Goal: Obtain resource: Download file/media

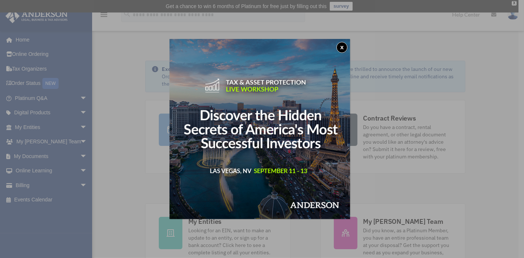
click at [42, 155] on div "x" at bounding box center [262, 129] width 524 height 258
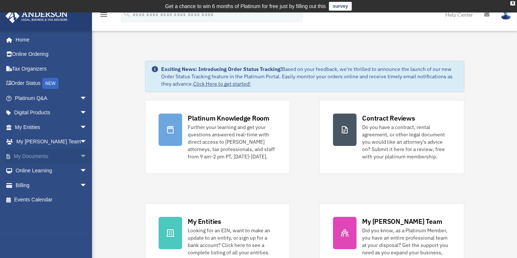
click at [80, 154] on span "arrow_drop_down" at bounding box center [87, 156] width 15 height 15
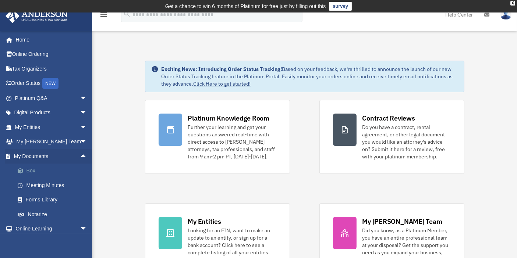
click at [32, 170] on link "Box" at bounding box center [54, 171] width 88 height 15
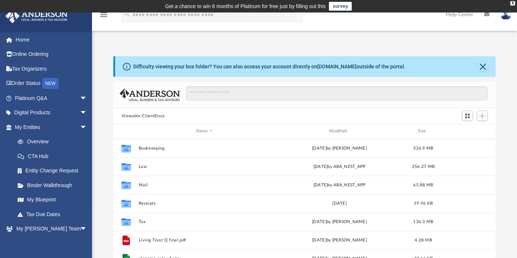
scroll to position [161, 376]
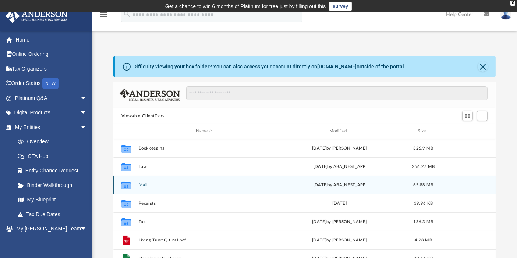
click at [141, 184] on button "Mail" at bounding box center [204, 185] width 132 height 5
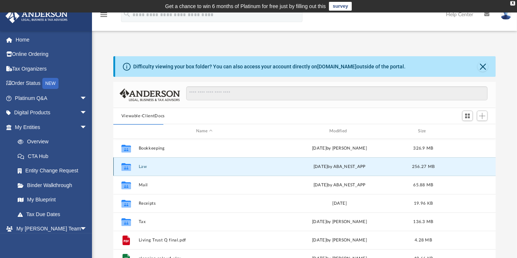
click at [141, 165] on button "Law" at bounding box center [204, 167] width 132 height 5
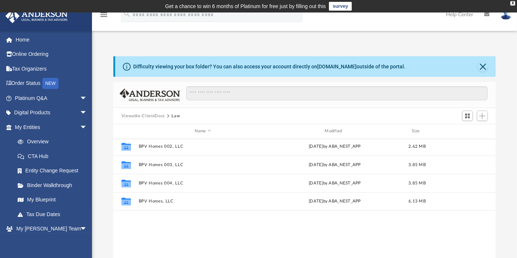
scroll to position [0, 0]
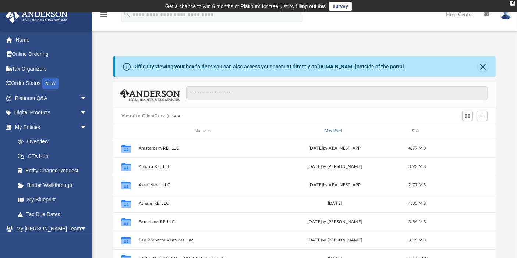
click at [344, 132] on div "Modified" at bounding box center [334, 131] width 129 height 7
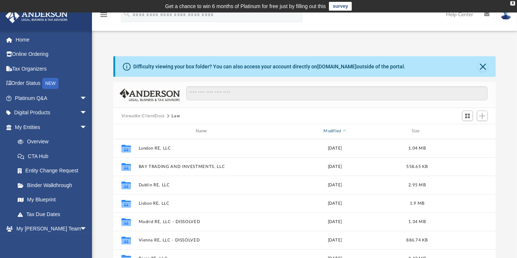
click at [344, 132] on span "Modified" at bounding box center [344, 131] width 3 height 3
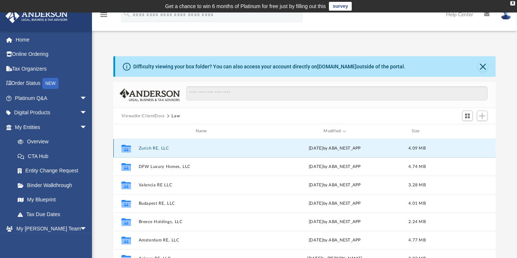
click at [146, 148] on button "Zurich RE, LLC" at bounding box center [202, 148] width 129 height 5
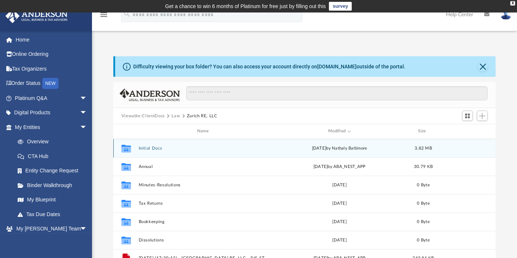
scroll to position [41, 0]
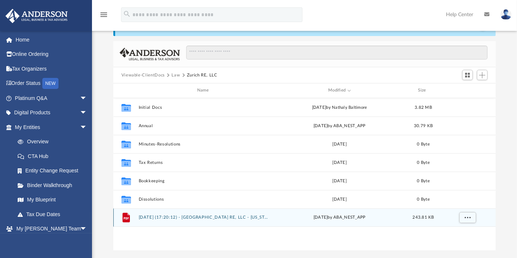
click at [201, 217] on button "[DATE] (17:20:12) - [GEOGRAPHIC_DATA] RE, LLC - [US_STATE] Franchise from [US_S…" at bounding box center [204, 217] width 132 height 5
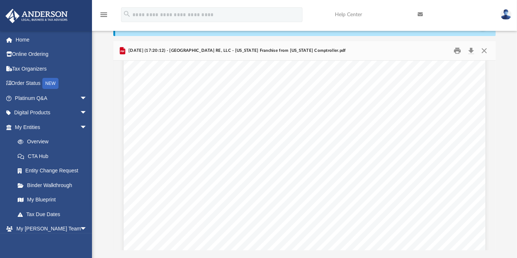
scroll to position [286, 0]
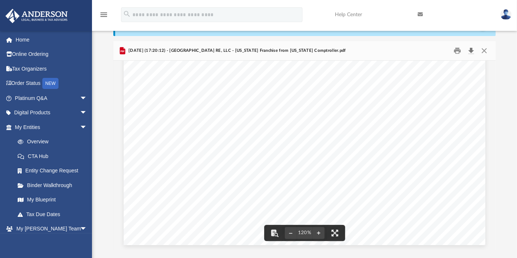
click at [471, 49] on button "Download" at bounding box center [471, 50] width 13 height 11
click at [354, 182] on div "Page 1" at bounding box center [305, 13] width 362 height 466
click at [487, 52] on button "Close" at bounding box center [484, 50] width 13 height 11
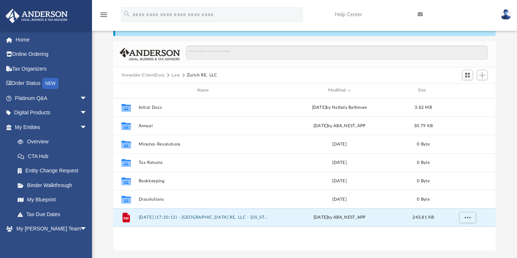
click at [178, 74] on button "Law" at bounding box center [176, 75] width 8 height 7
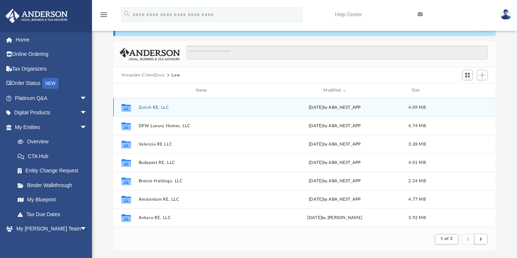
scroll to position [6, 6]
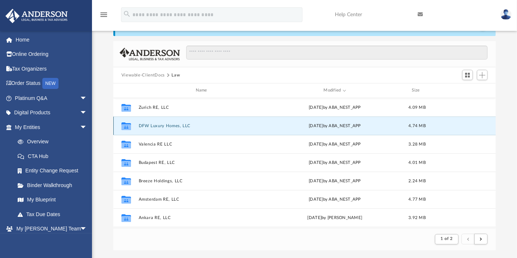
click at [161, 126] on button "DFW Luxury Homes, LLC" at bounding box center [202, 126] width 129 height 5
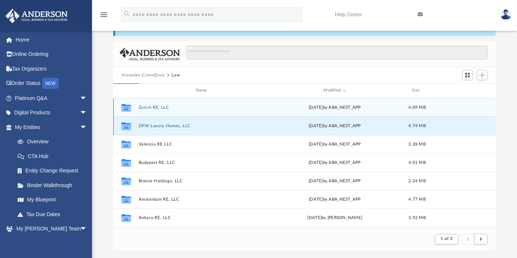
scroll to position [161, 376]
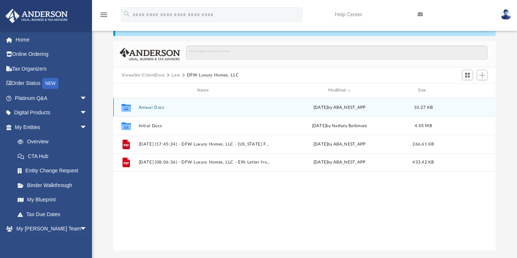
click at [149, 106] on button "Annual Docs" at bounding box center [204, 107] width 132 height 5
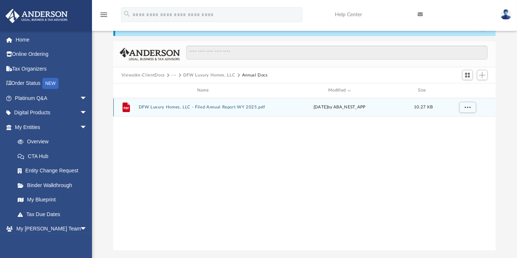
click at [156, 106] on button "DFW Luxury Homes, LLC - Filed Annual Report WY 2025.pdf" at bounding box center [204, 107] width 132 height 5
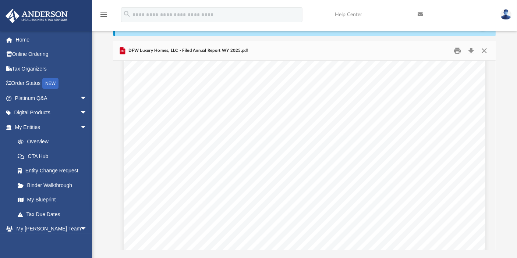
scroll to position [0, 0]
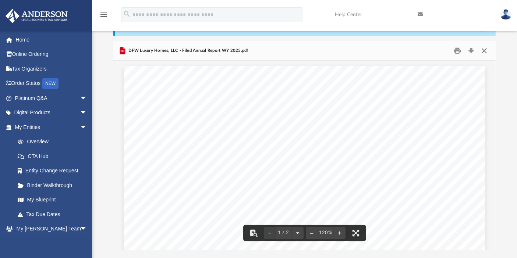
click at [485, 51] on button "Close" at bounding box center [484, 50] width 13 height 11
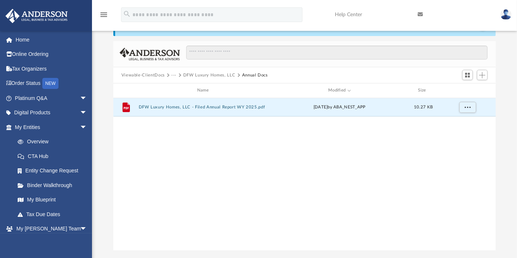
click at [188, 75] on button "DFW Luxury Homes, LLC" at bounding box center [209, 75] width 52 height 7
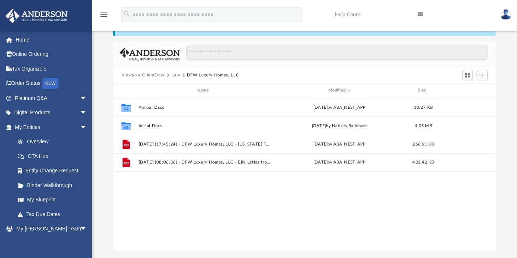
click at [176, 76] on button "Law" at bounding box center [176, 75] width 8 height 7
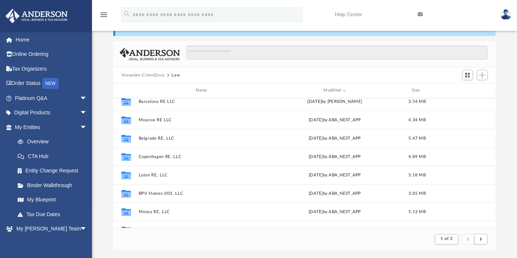
scroll to position [286, 0]
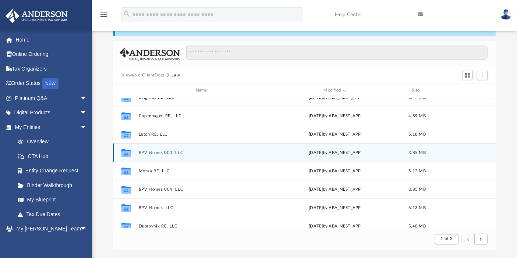
click at [158, 153] on button "BPV Homes 003, LLC" at bounding box center [202, 153] width 129 height 5
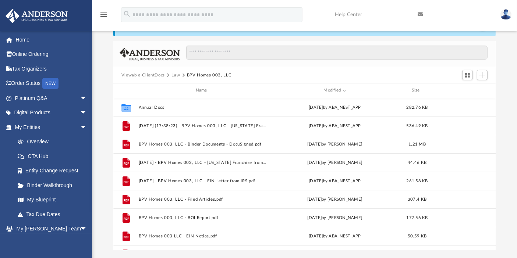
scroll to position [161, 376]
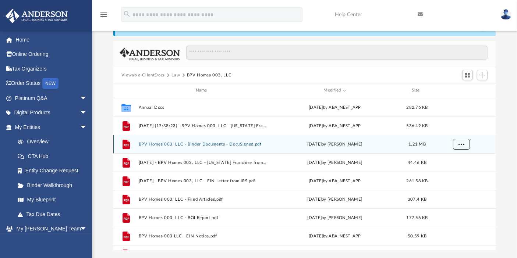
click at [459, 144] on span "More options" at bounding box center [461, 144] width 6 height 4
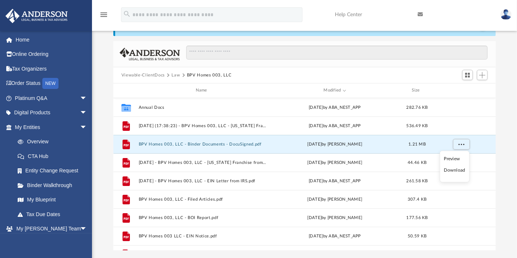
click at [452, 172] on li "Download" at bounding box center [454, 171] width 21 height 8
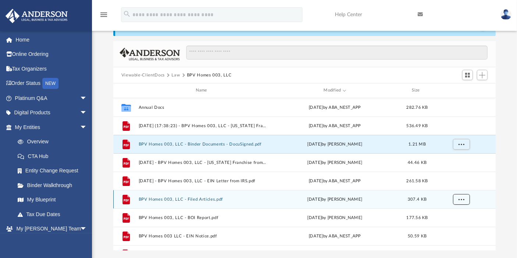
click at [461, 200] on span "More options" at bounding box center [461, 199] width 6 height 4
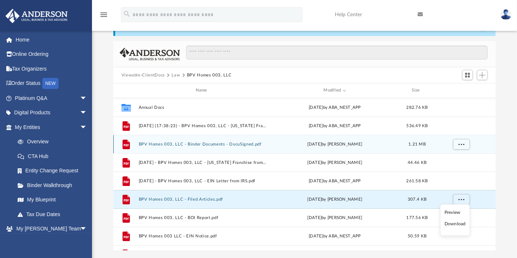
scroll to position [13, 0]
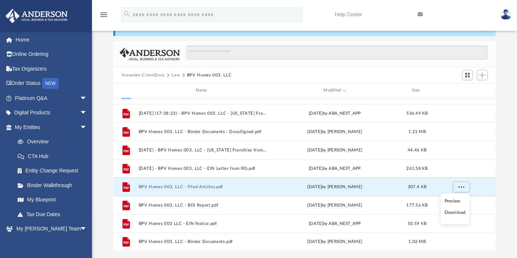
click at [458, 212] on li "Download" at bounding box center [455, 213] width 21 height 8
